Goal: Find specific page/section: Find specific page/section

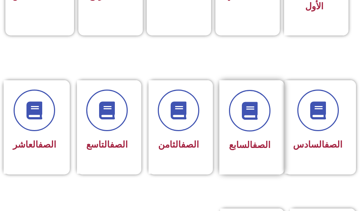
scroll to position [287, 0]
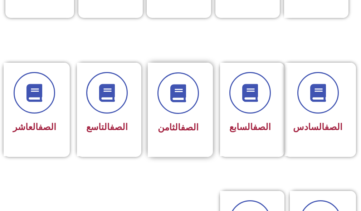
click at [185, 115] on div "الصف الثامن" at bounding box center [179, 104] width 42 height 64
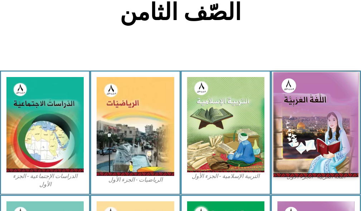
scroll to position [215, 0]
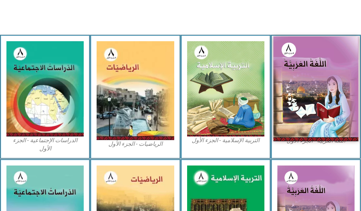
click at [337, 103] on img at bounding box center [316, 89] width 85 height 105
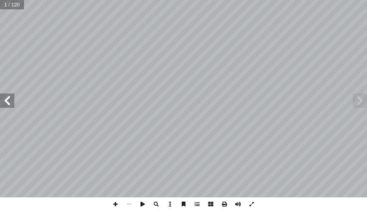
click at [1, 100] on span at bounding box center [7, 100] width 14 height 14
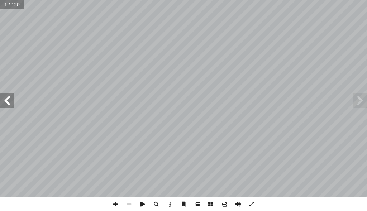
click at [1, 100] on span at bounding box center [7, 100] width 14 height 14
